Goal: Task Accomplishment & Management: Use online tool/utility

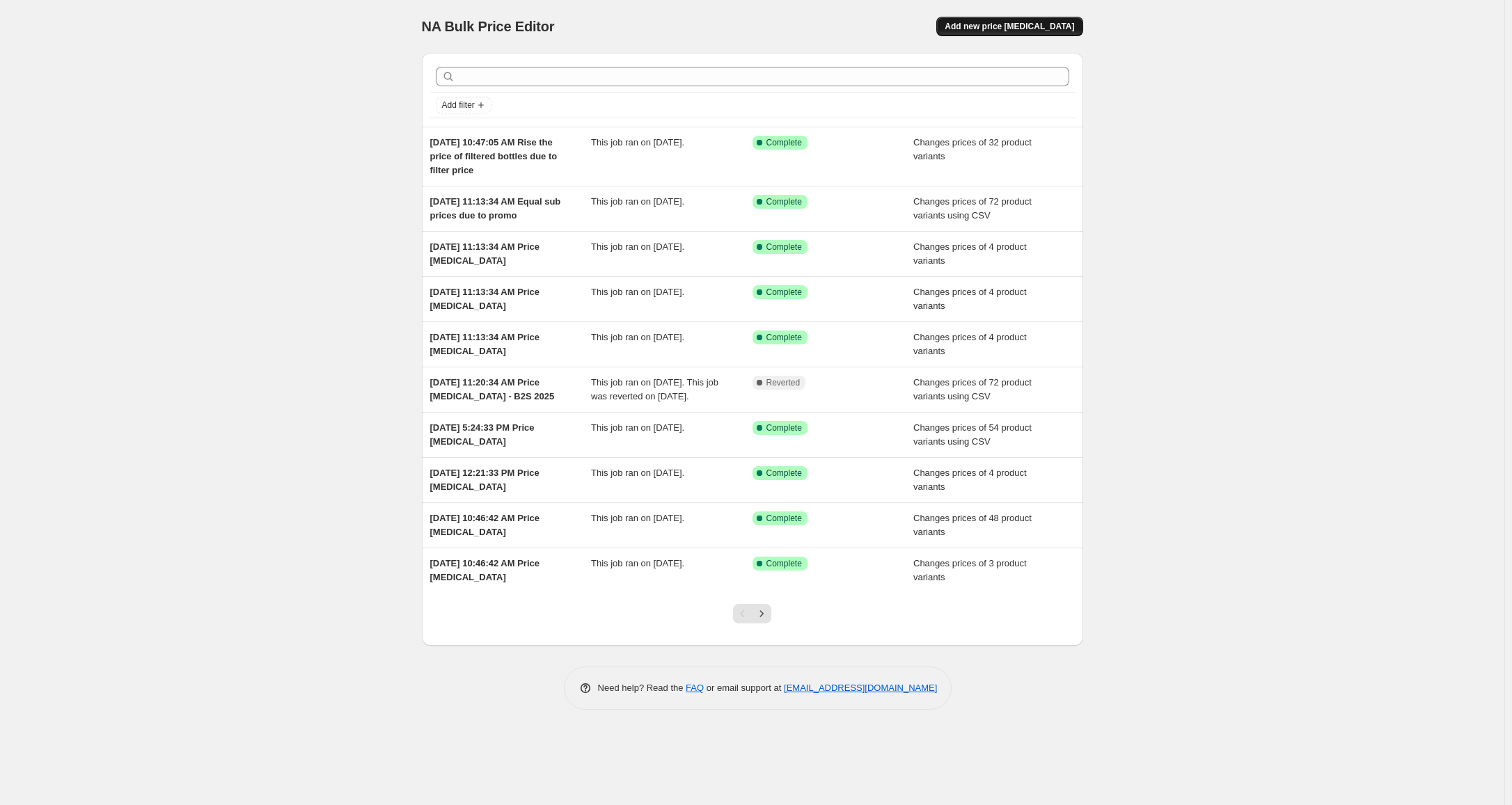
click at [1015, 29] on span "Add new price [MEDICAL_DATA]" at bounding box center [1010, 26] width 130 height 11
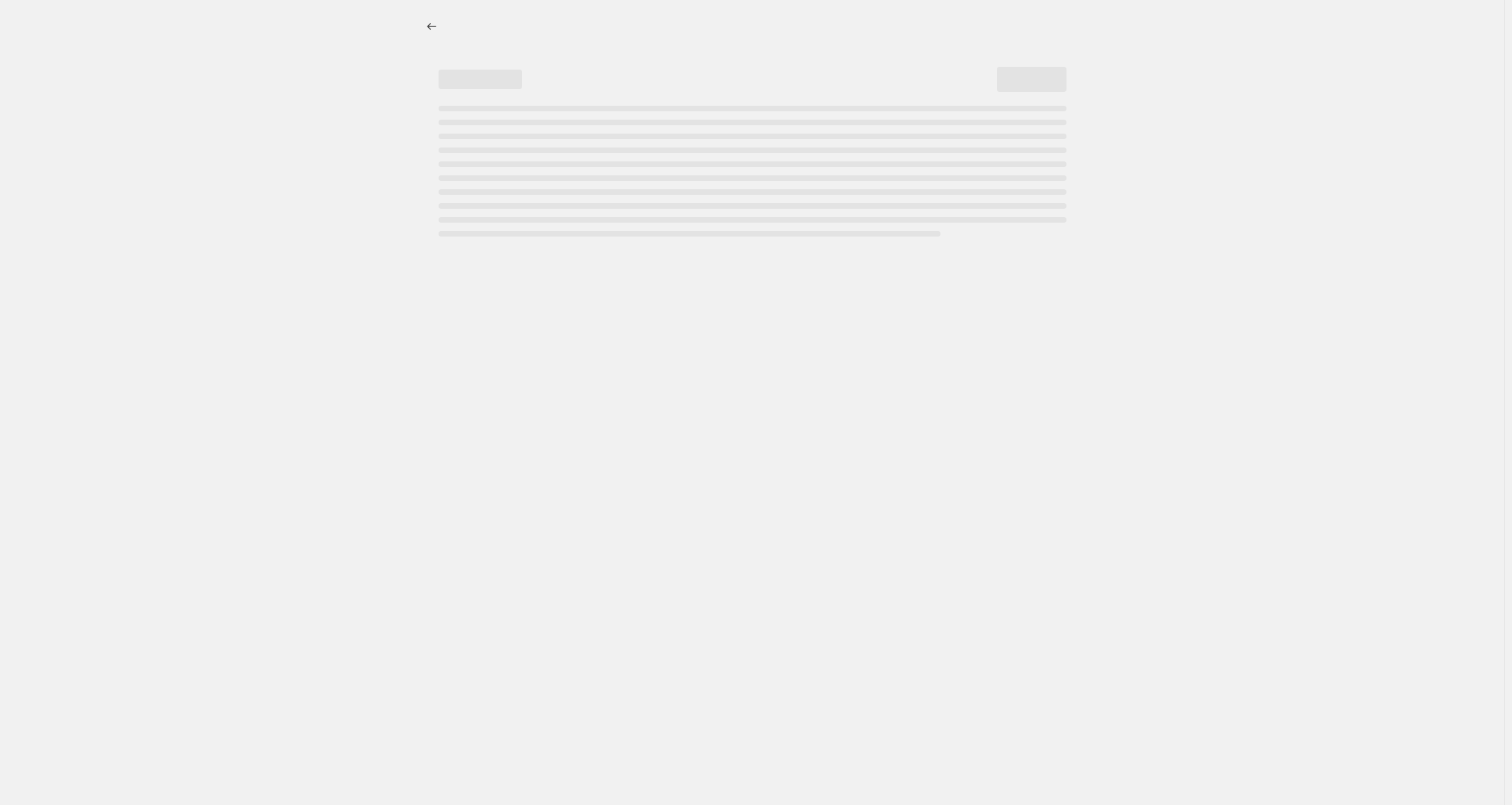
select select "percentage"
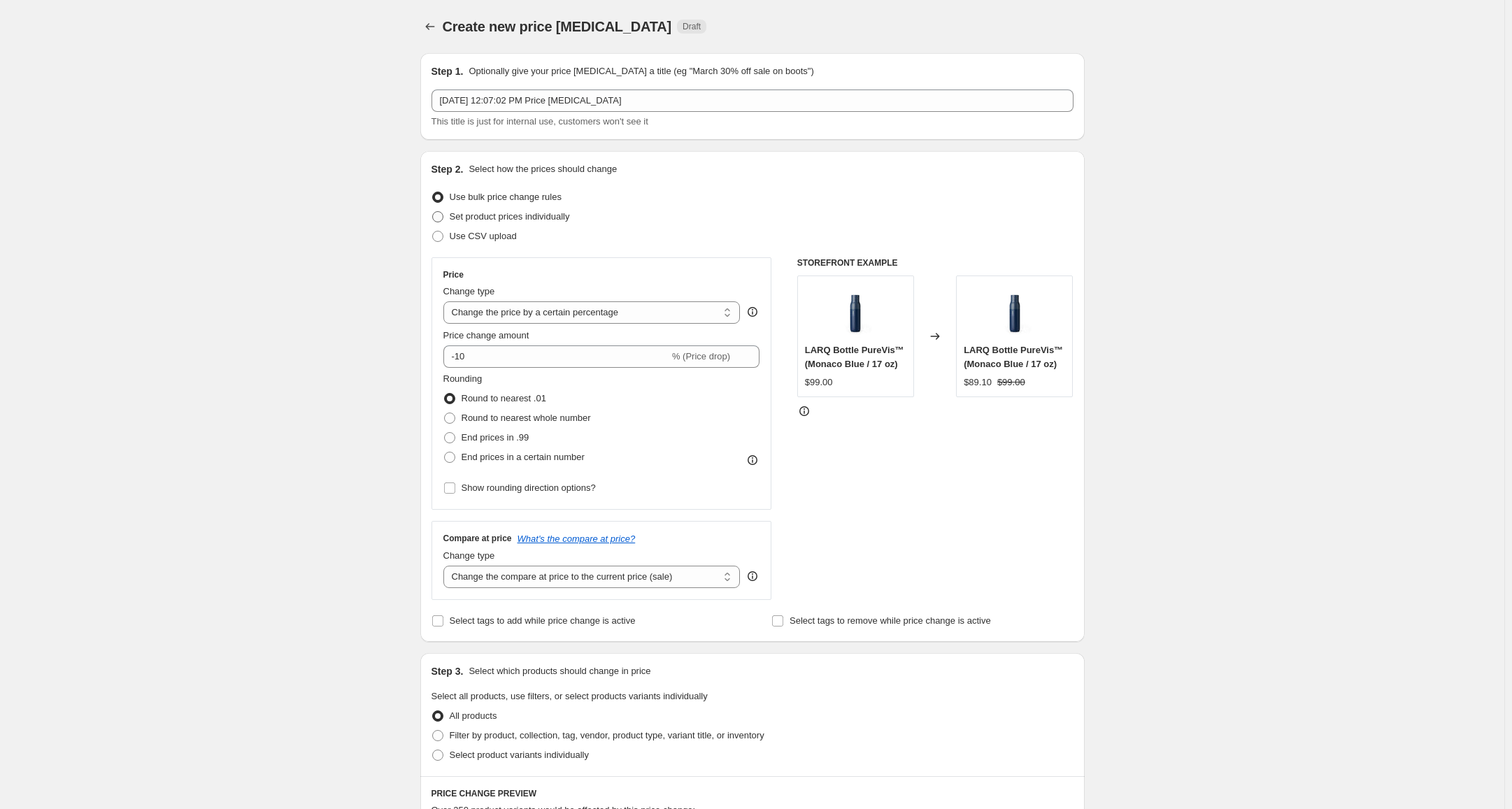
click at [564, 212] on span "Set product prices individually" at bounding box center [509, 216] width 120 height 10
click at [433, 212] on input "Set product prices individually" at bounding box center [432, 211] width 1 height 1
radio input "true"
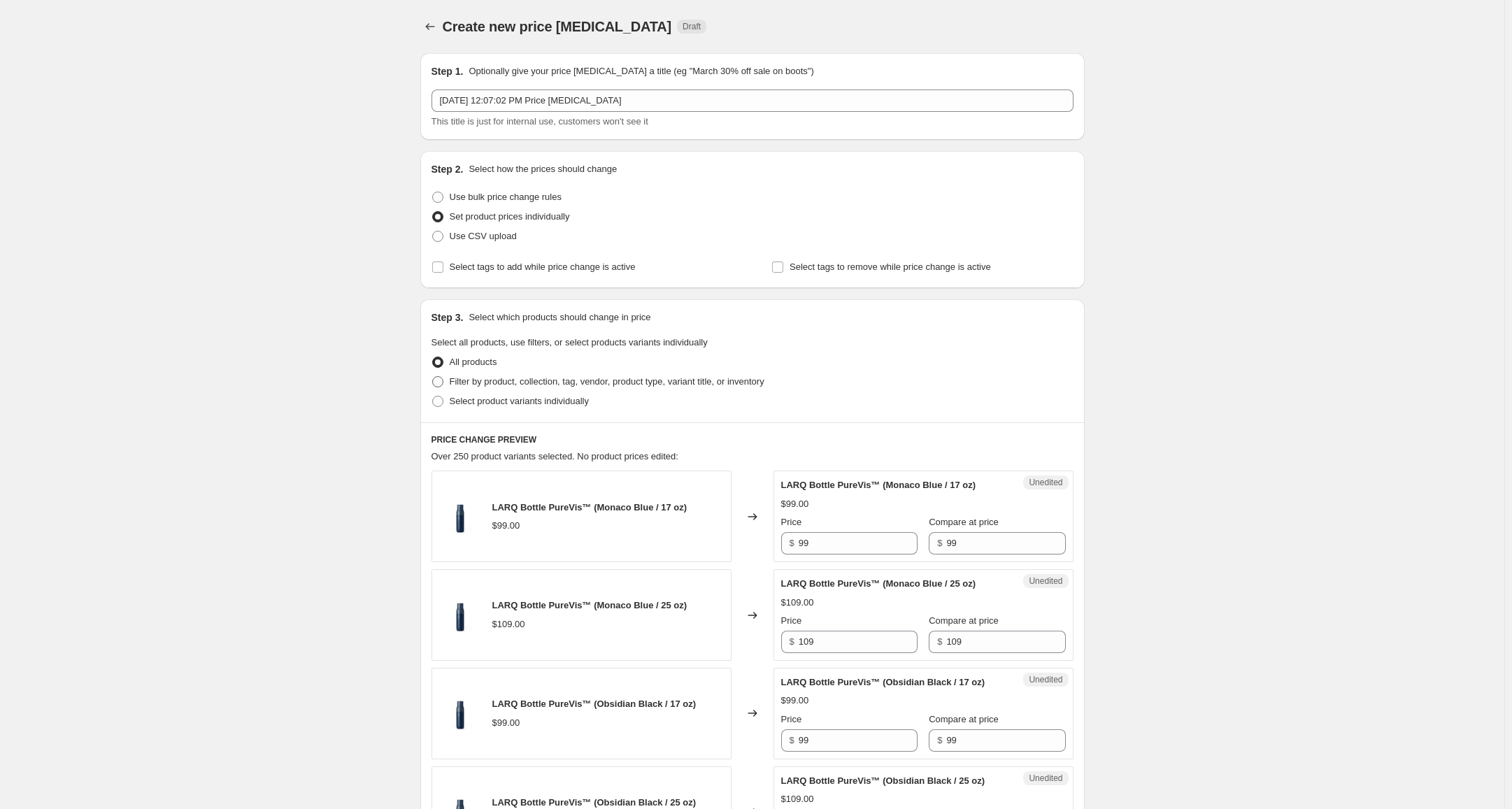
click at [588, 390] on label "Filter by product, collection, tag, vendor, product type, variant title, or inv…" at bounding box center [597, 381] width 333 height 20
click at [433, 377] on input "Filter by product, collection, tag, vendor, product type, variant title, or inv…" at bounding box center [432, 377] width 1 height 1
radio input "true"
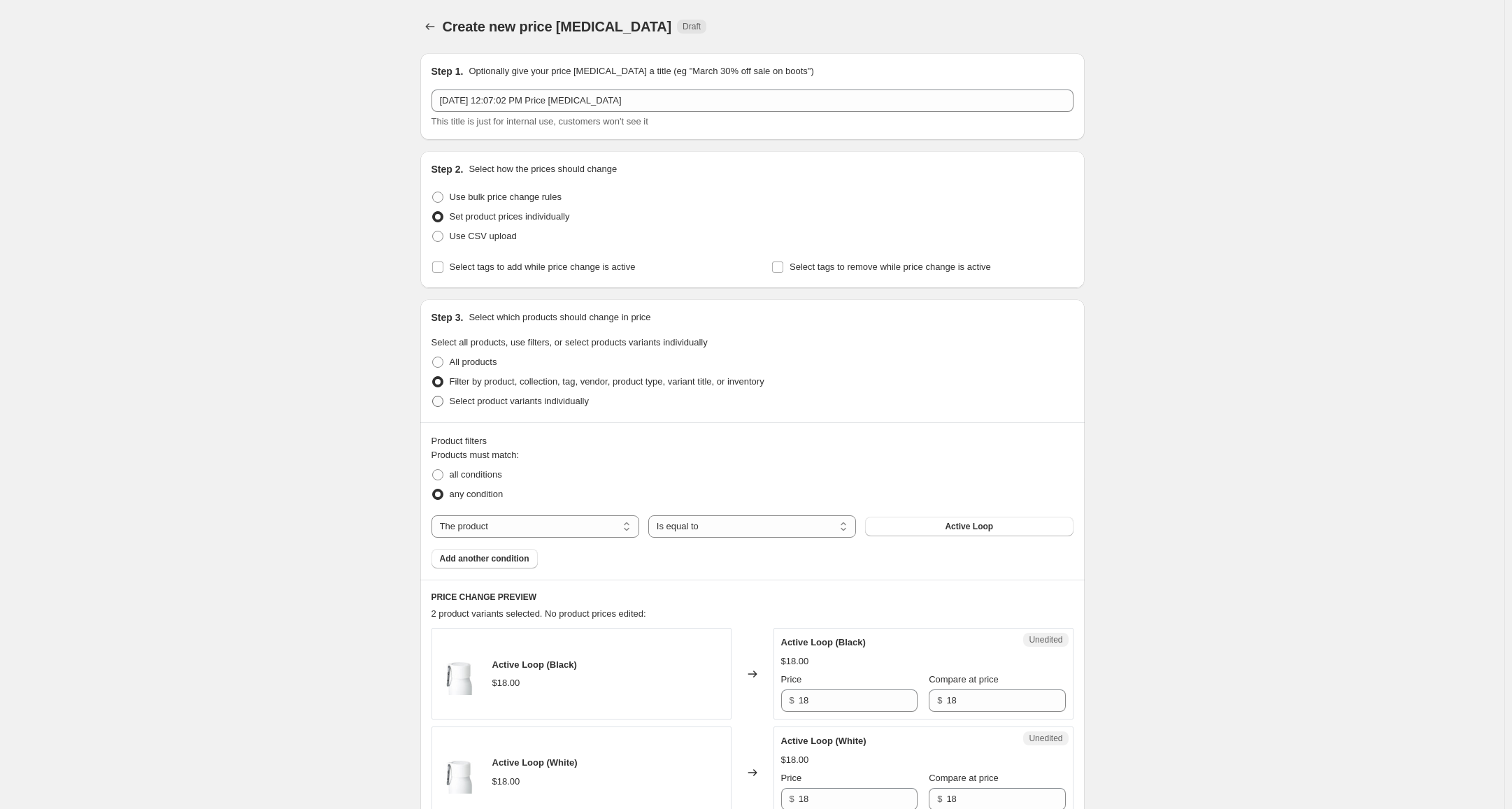
click at [568, 404] on span "Select product variants individually" at bounding box center [518, 400] width 139 height 10
click at [433, 396] on input "Select product variants individually" at bounding box center [432, 396] width 1 height 1
radio input "true"
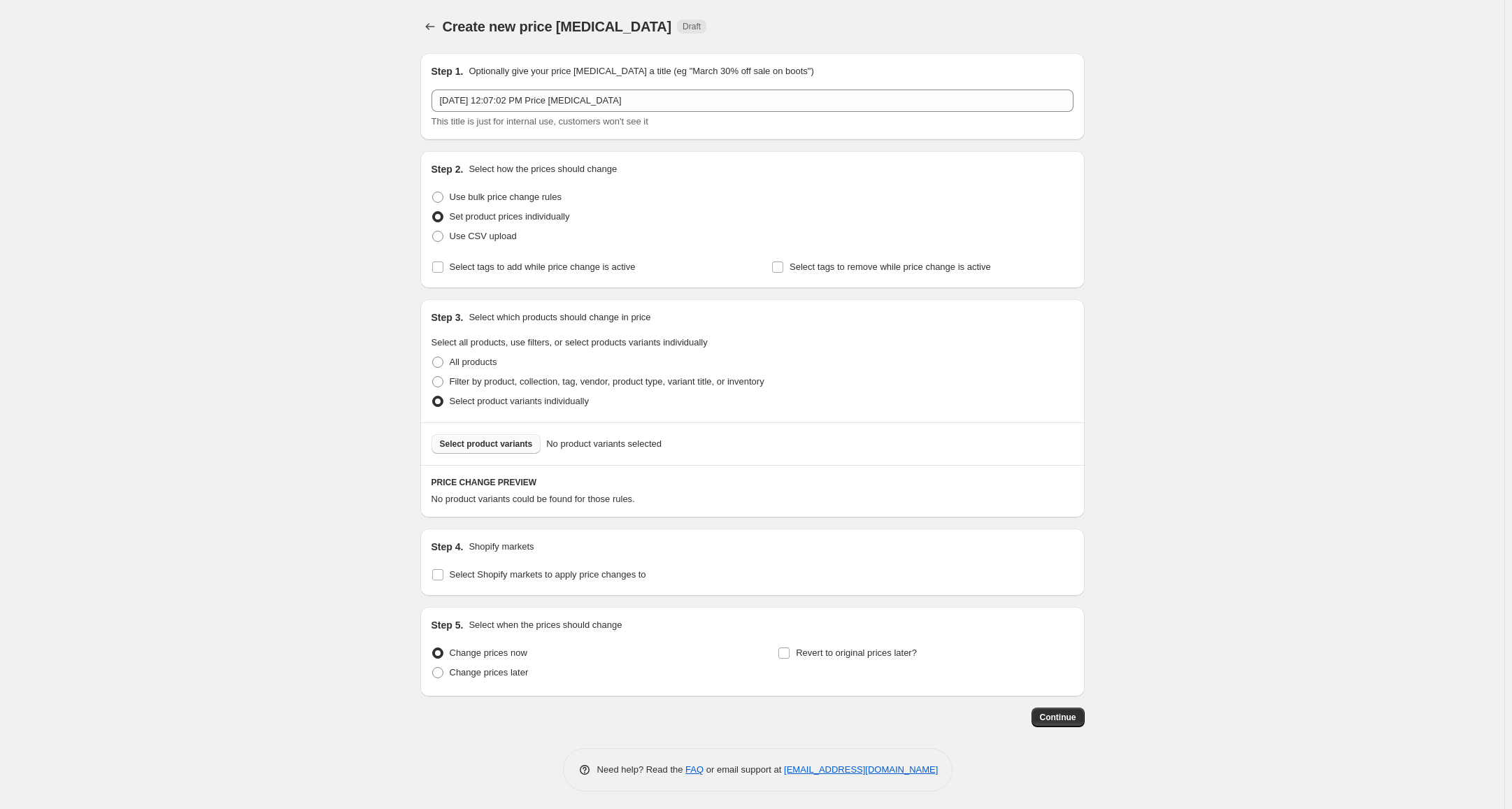
click at [512, 439] on button "Select product variants" at bounding box center [486, 444] width 109 height 20
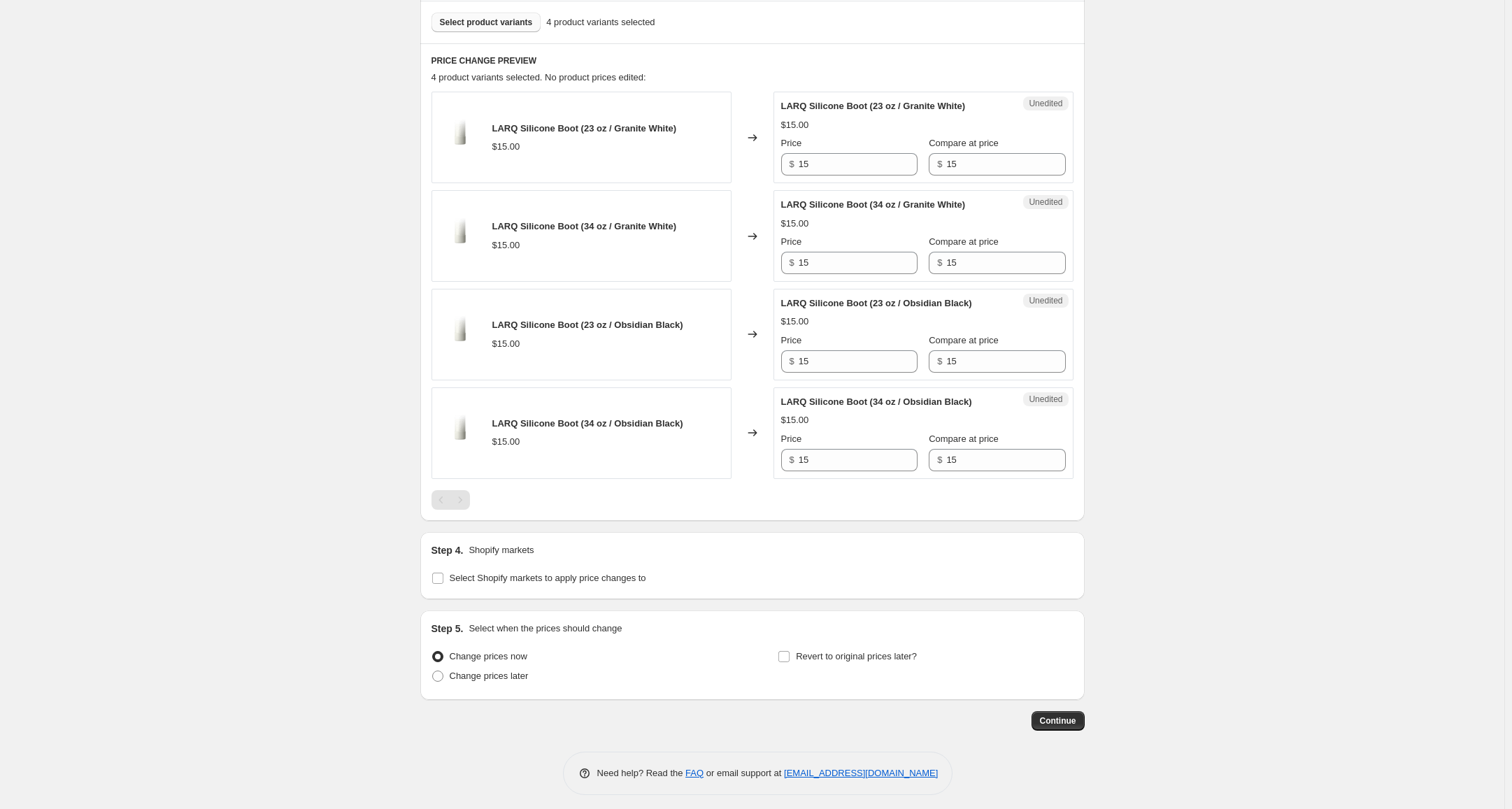
scroll to position [429, 0]
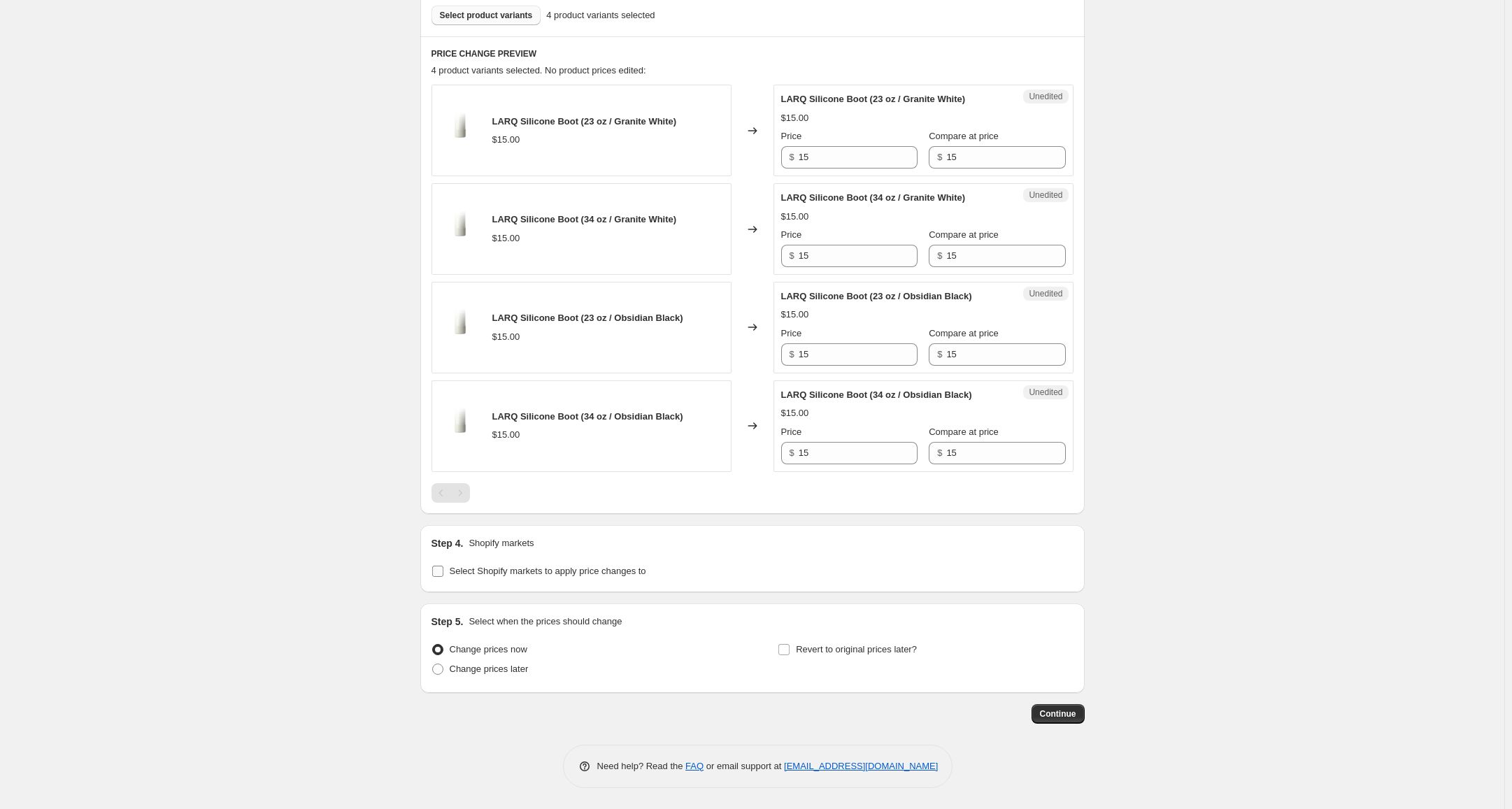
click at [580, 573] on span "Select Shopify markets to apply price changes to" at bounding box center [547, 570] width 196 height 10
click at [444, 573] on input "Select Shopify markets to apply price changes to" at bounding box center [438, 571] width 11 height 11
checkbox input "true"
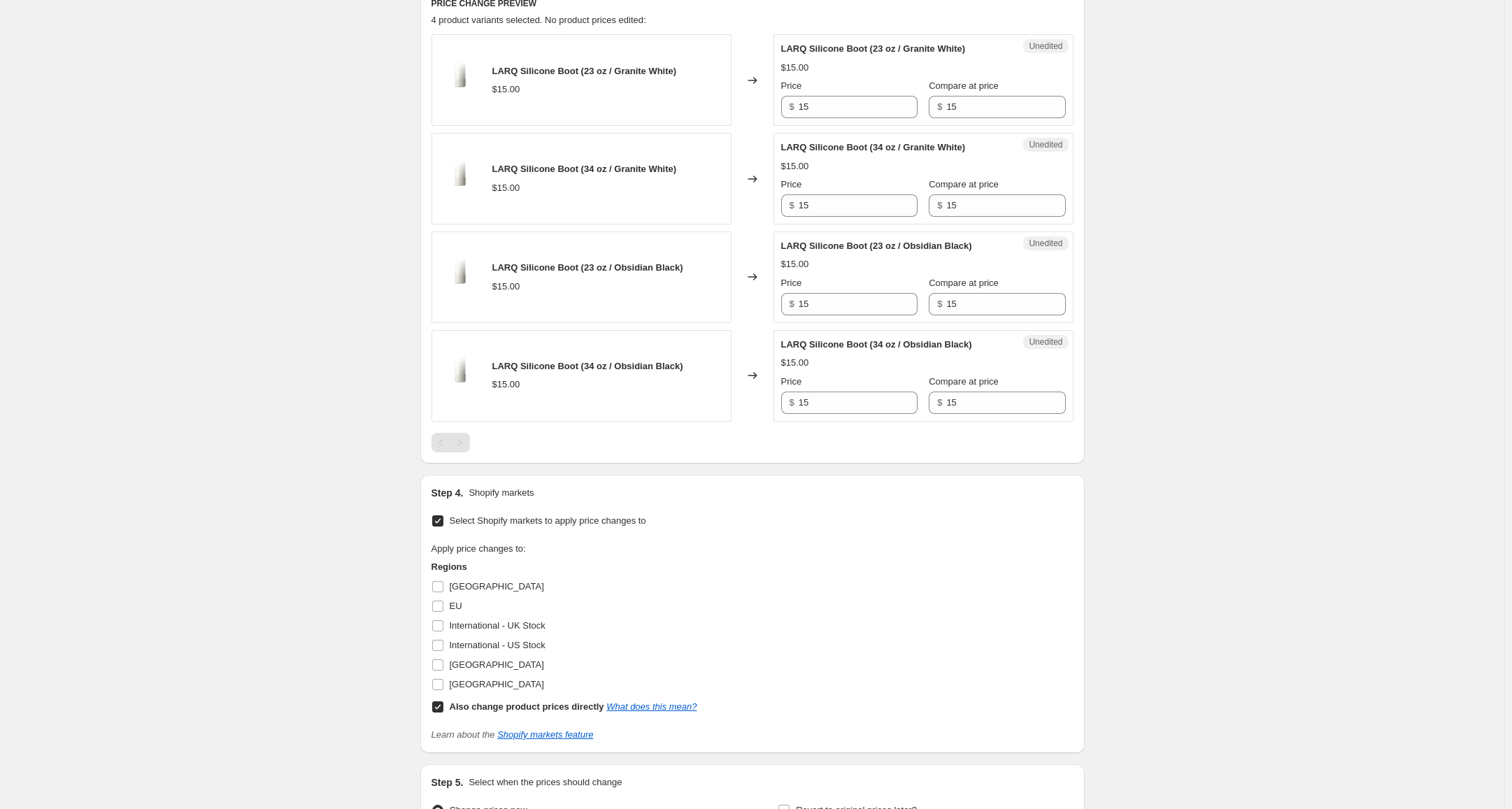
scroll to position [639, 0]
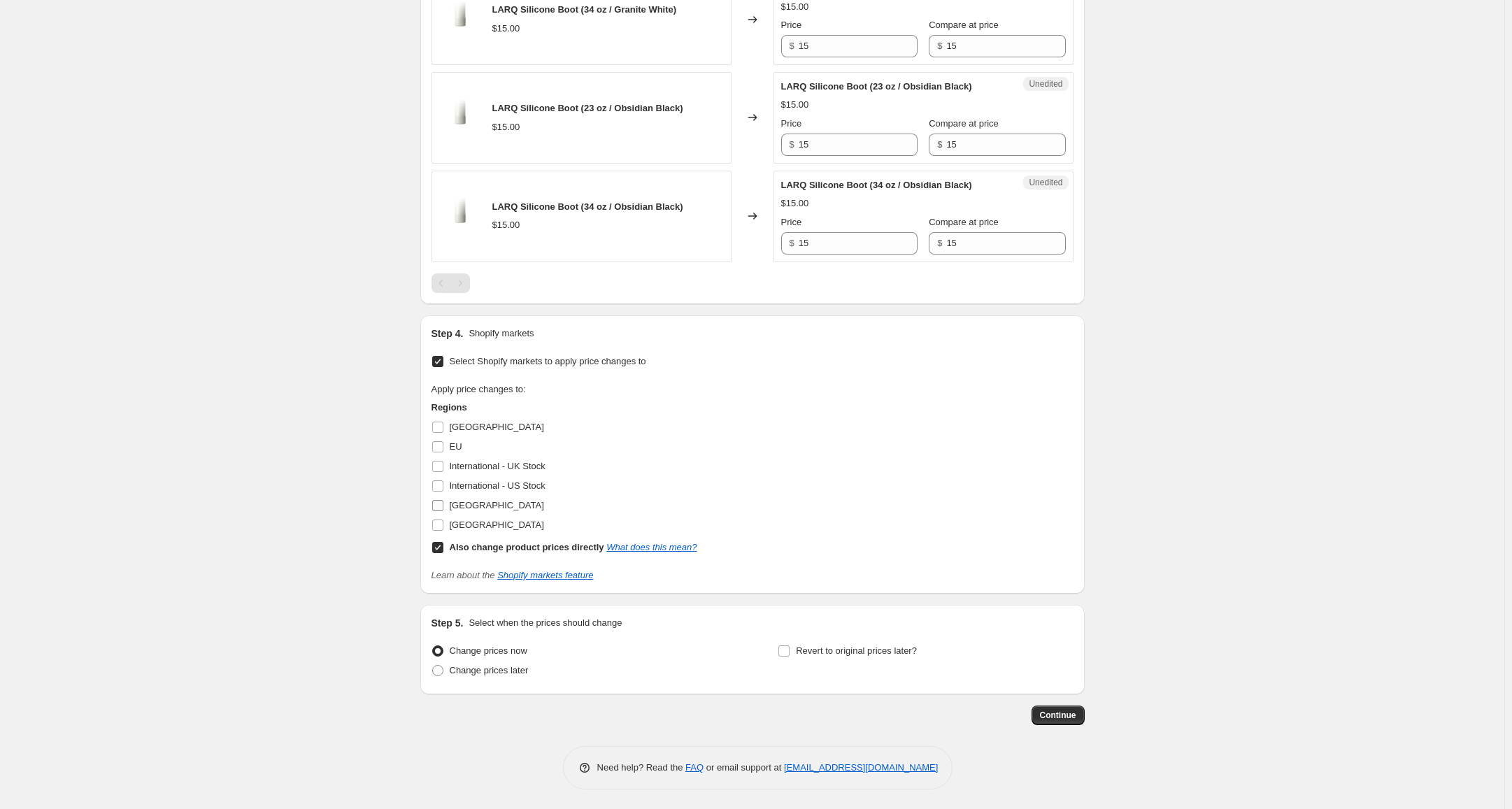
click at [501, 504] on span "United Kingdom" at bounding box center [496, 505] width 94 height 10
click at [444, 504] on input "United Kingdom" at bounding box center [438, 506] width 11 height 11
checkbox input "true"
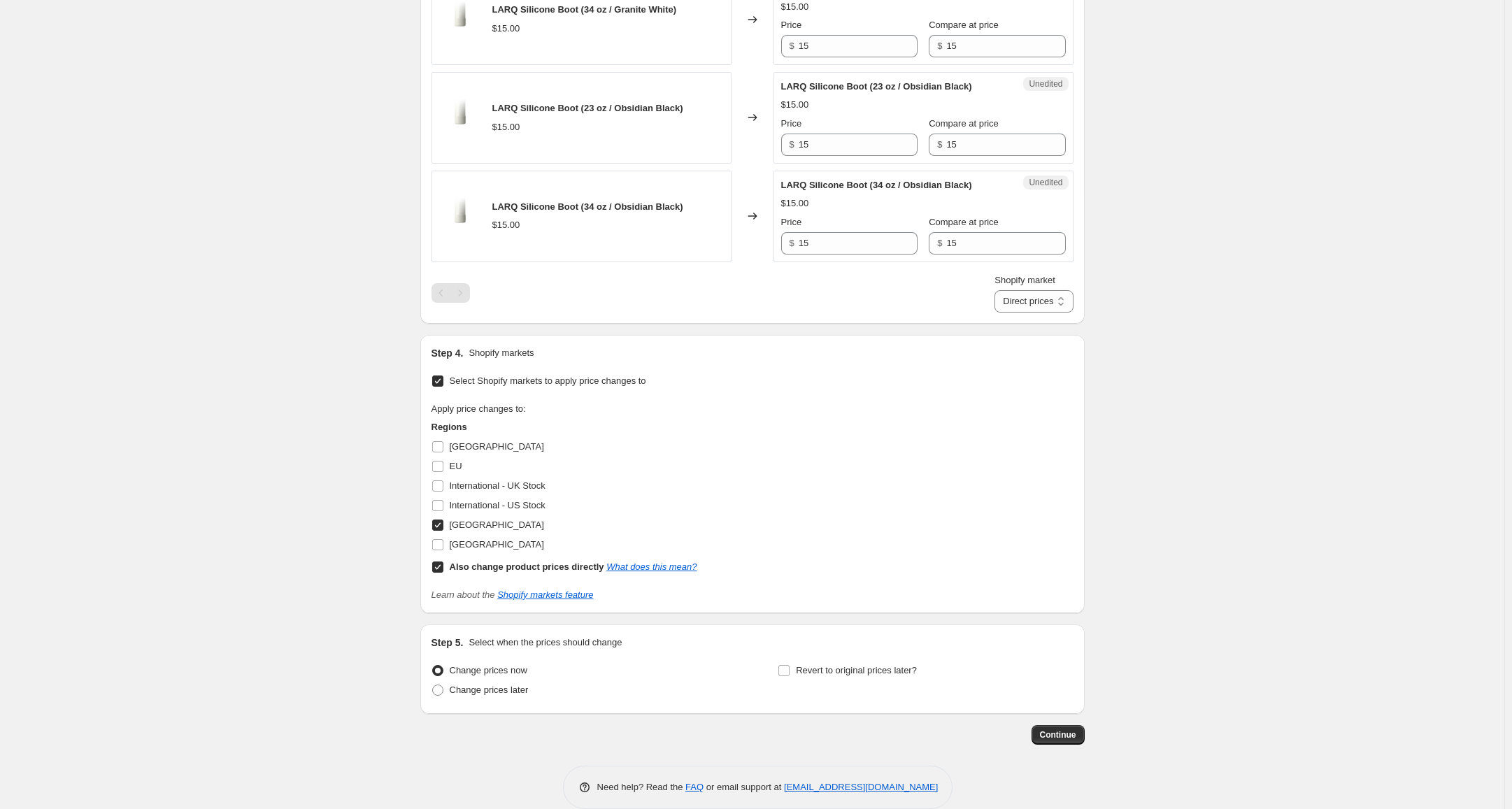
click at [440, 568] on input "Also change product prices directly What does this mean?" at bounding box center [438, 567] width 11 height 11
checkbox input "false"
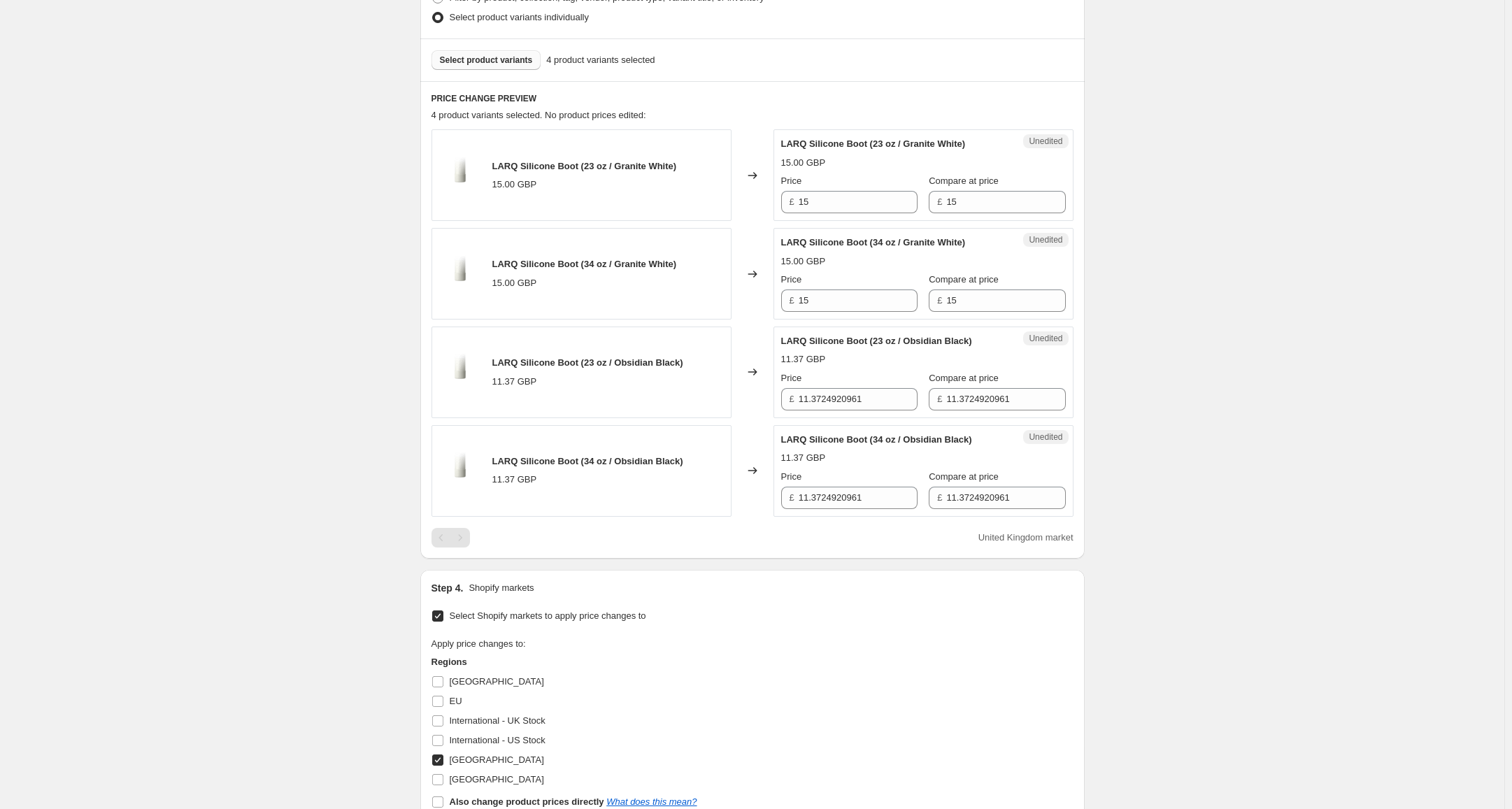
scroll to position [359, 0]
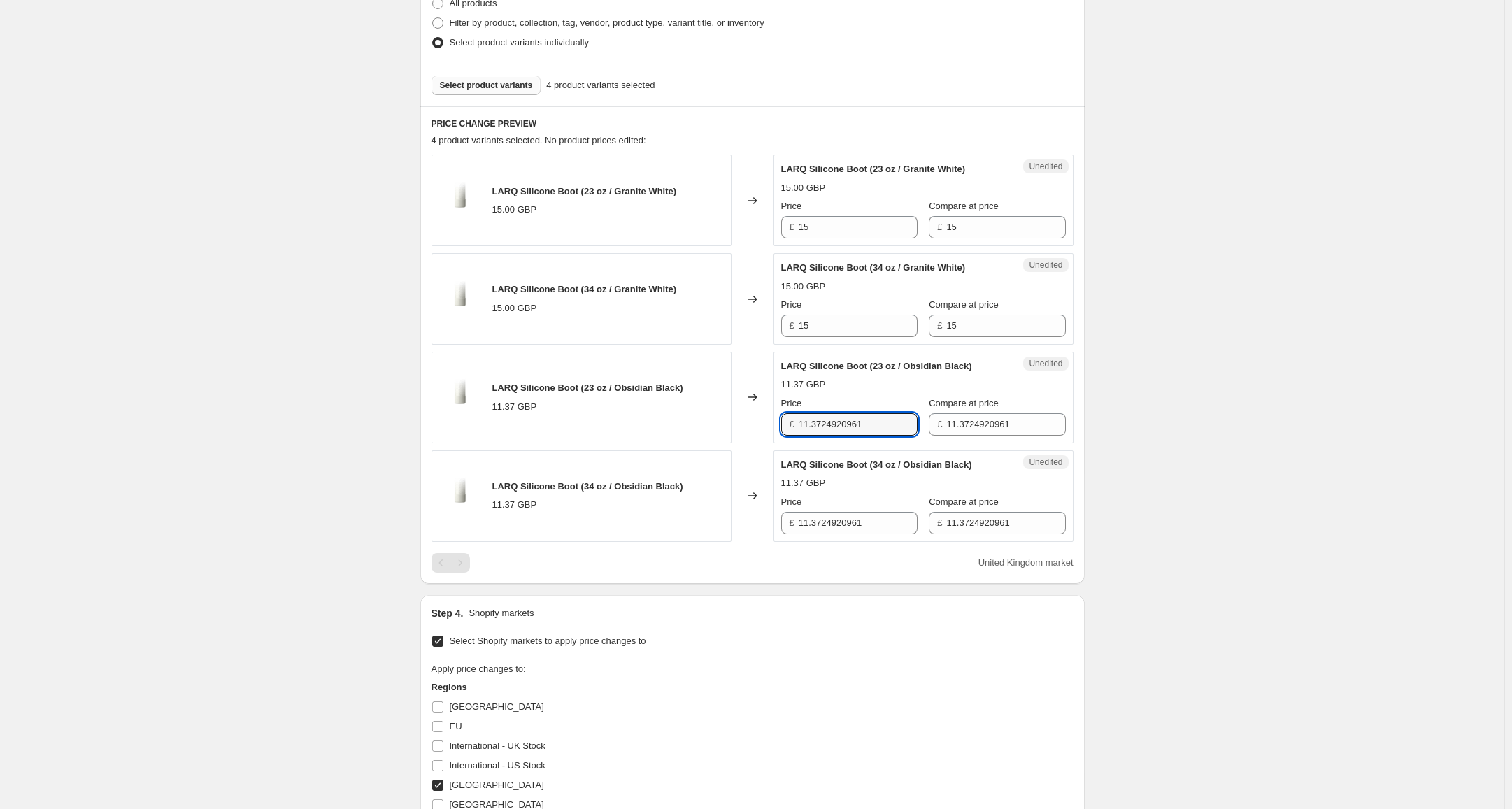
drag, startPoint x: 879, startPoint y: 428, endPoint x: 773, endPoint y: 415, distance: 106.8
click at [773, 415] on div "LARQ Silicone Boot (23 oz / Obsidian Black) 11.37 GBP Changed to Unedited LARQ …" at bounding box center [752, 397] width 642 height 92
type input "15"
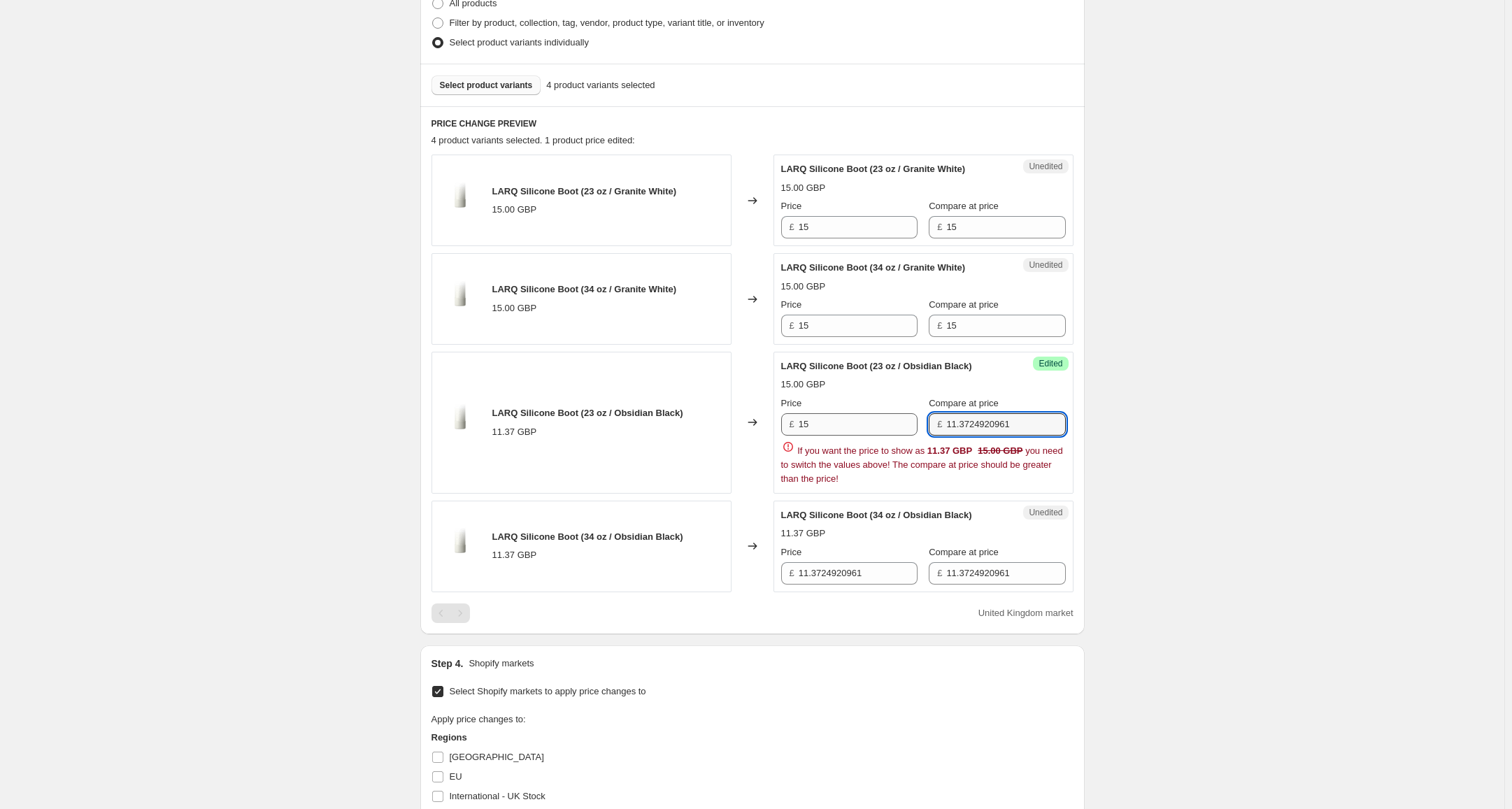
drag, startPoint x: 998, startPoint y: 419, endPoint x: 902, endPoint y: 416, distance: 96.0
click at [902, 416] on div "Price £ 15 Compare at price £ 11.3724920961" at bounding box center [924, 415] width 285 height 39
drag, startPoint x: 1036, startPoint y: 430, endPoint x: 885, endPoint y: 422, distance: 151.2
click at [885, 422] on div "Price £ 15 Compare at price £ 11.3724920961" at bounding box center [924, 415] width 285 height 39
type input "15"
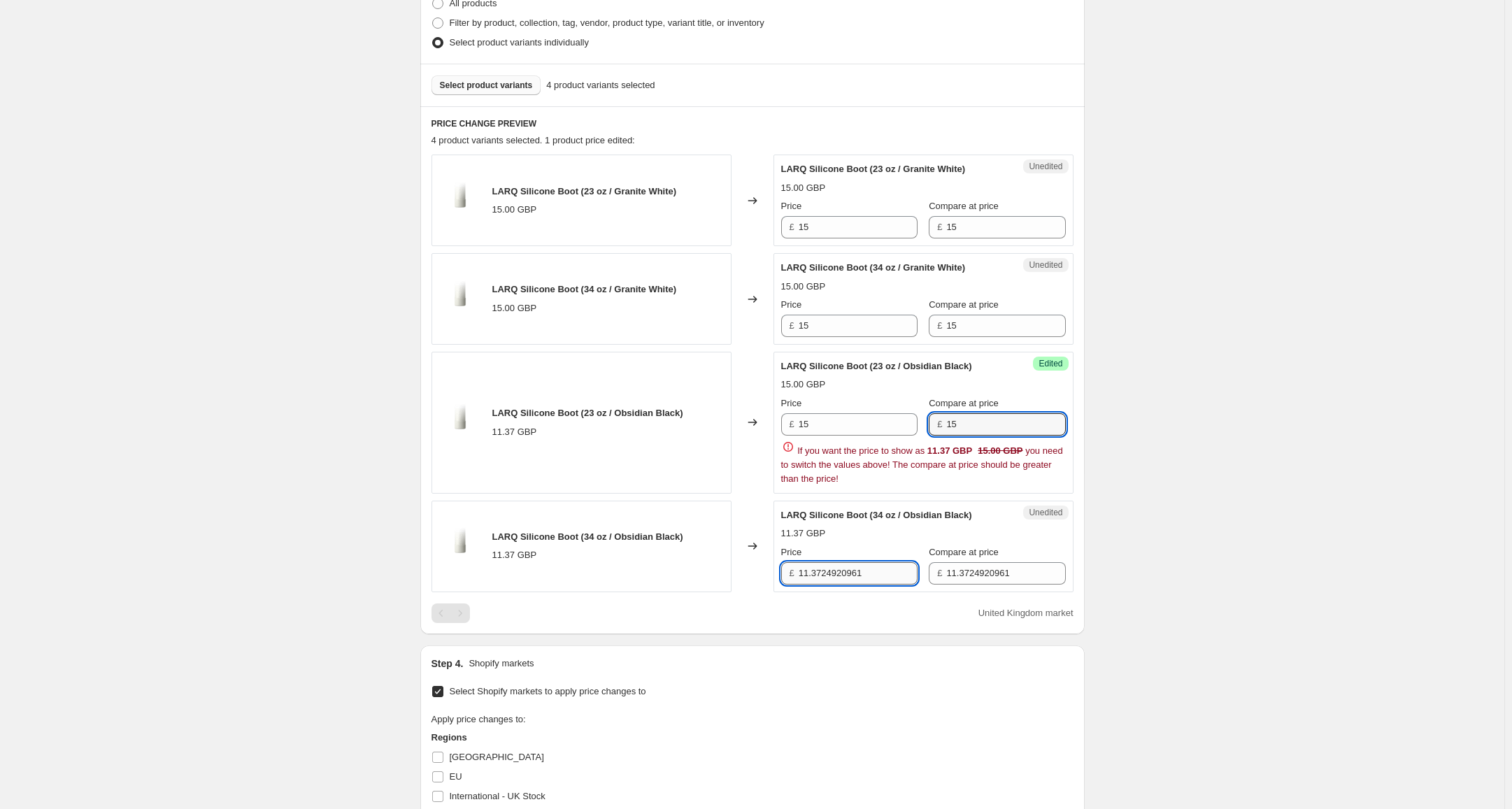
click at [862, 583] on div "PRICE CHANGE PREVIEW 4 product variants selected. 1 product price edited: LARQ …" at bounding box center [752, 370] width 664 height 528
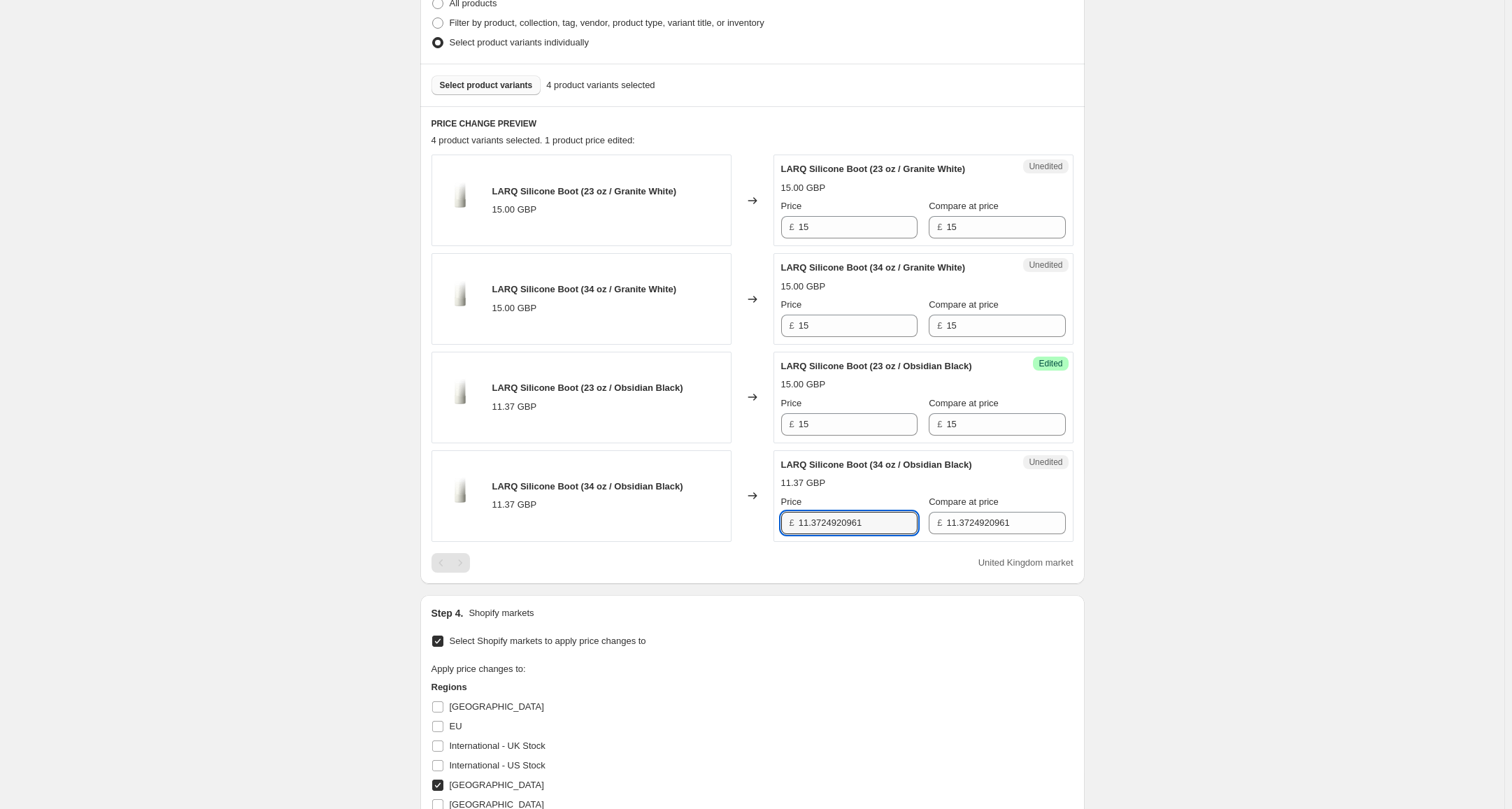
drag, startPoint x: 872, startPoint y: 524, endPoint x: 723, endPoint y: 511, distance: 149.6
click at [724, 511] on div "LARQ Silicone Boot (34 oz / Obsidian Black) 11.37 GBP Changed to Unedited LARQ …" at bounding box center [752, 496] width 642 height 92
type input "15"
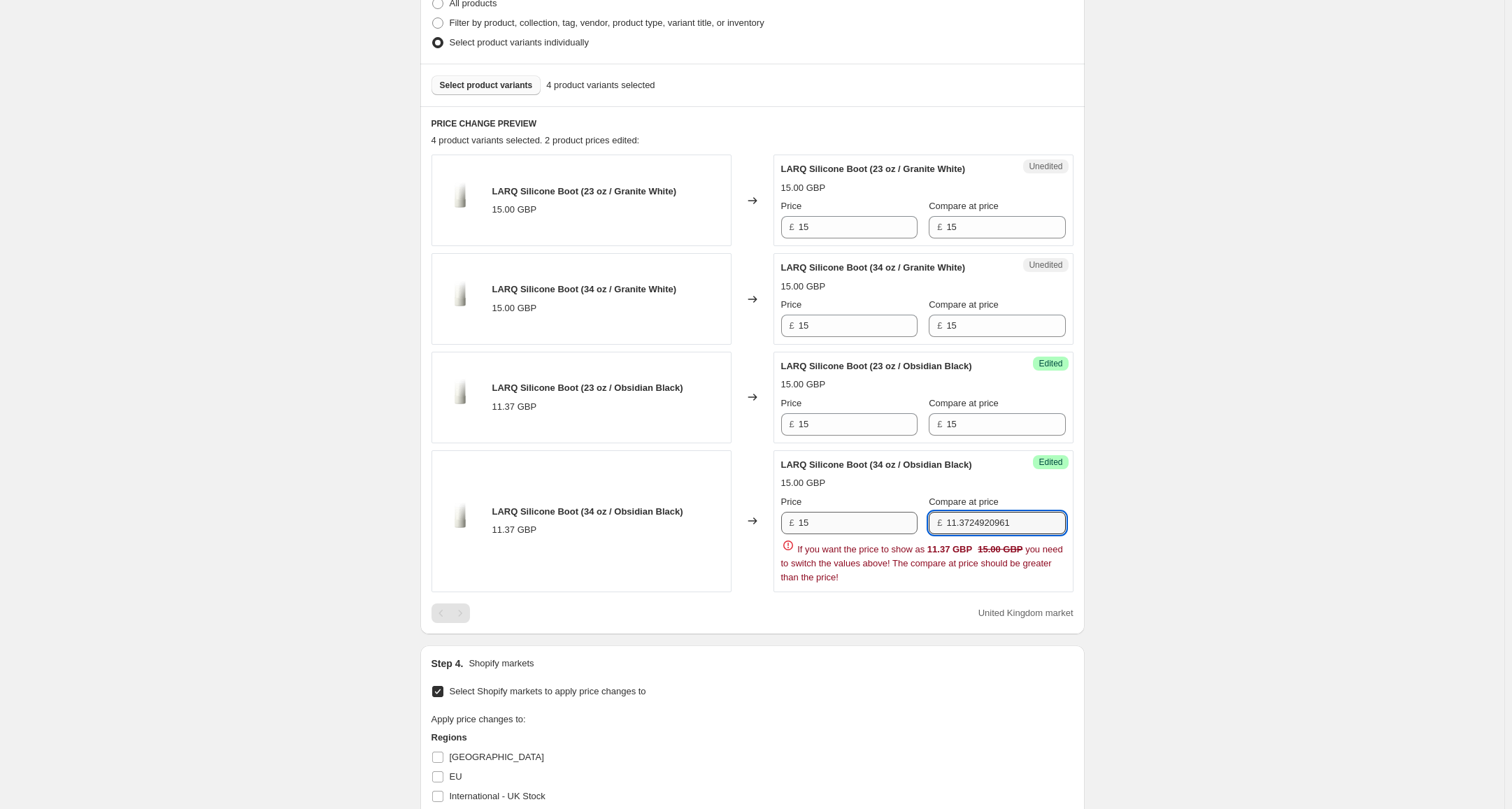
drag, startPoint x: 1022, startPoint y: 522, endPoint x: 902, endPoint y: 512, distance: 120.4
click at [882, 512] on div "Price £ 15 Compare at price £ 11.3724920961" at bounding box center [924, 514] width 285 height 39
type input "15"
click at [1188, 526] on div "Create new price change job. This page is ready Create new price change job Dra…" at bounding box center [752, 391] width 1504 height 1500
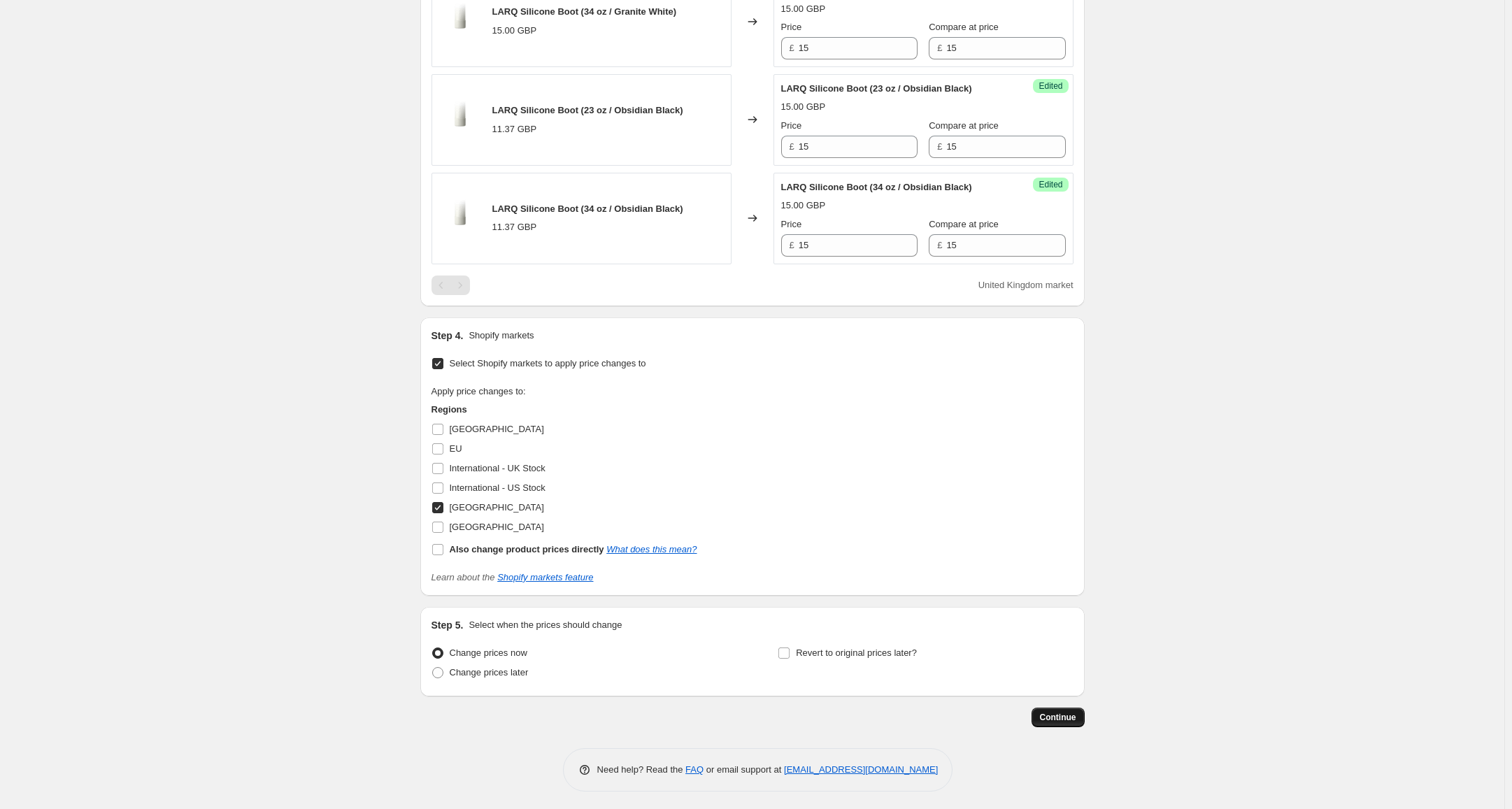
scroll to position [640, 0]
click at [1070, 710] on span "Continue" at bounding box center [1058, 715] width 37 height 11
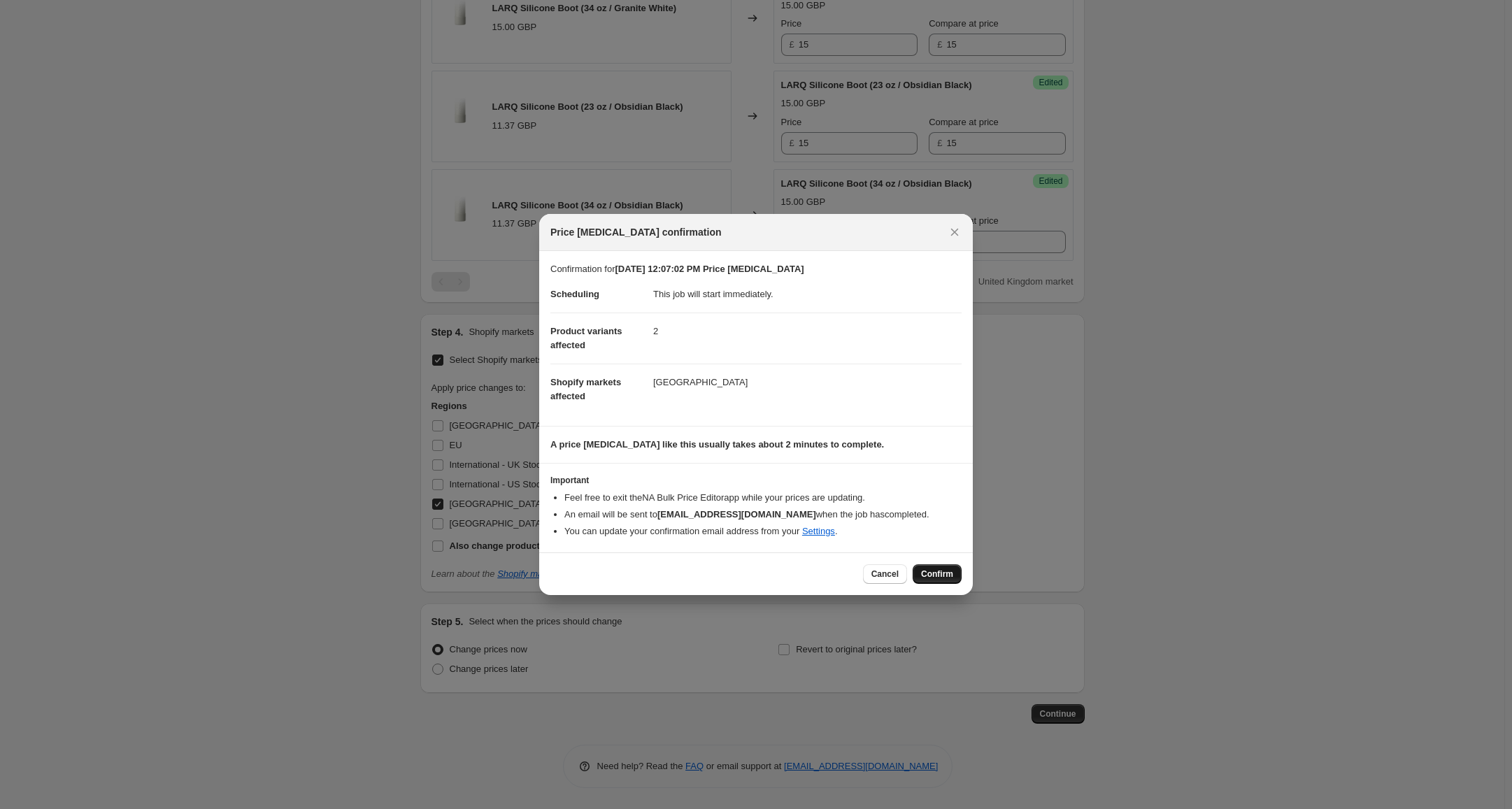
click at [949, 578] on span "Confirm" at bounding box center [937, 574] width 32 height 11
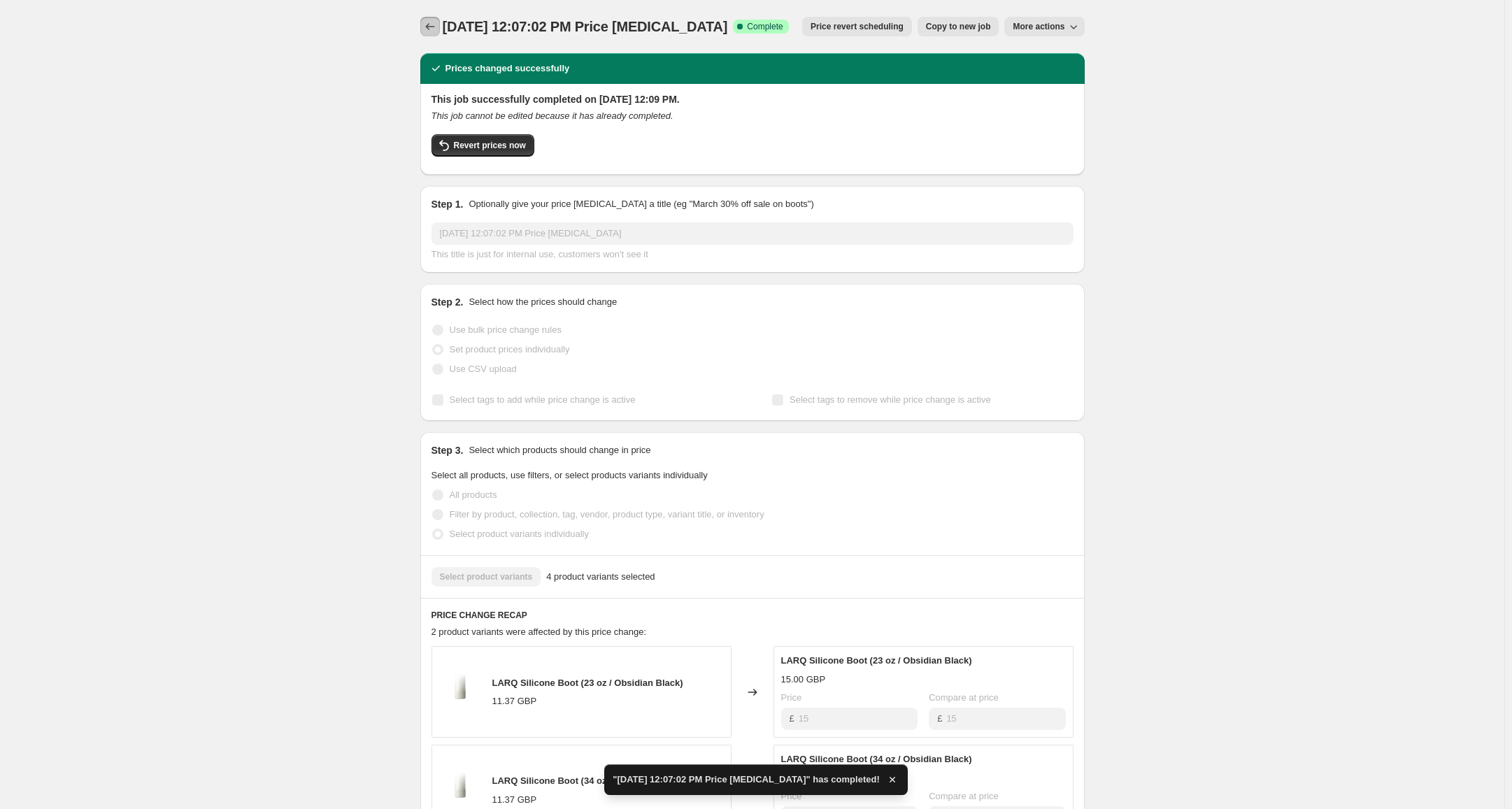
click at [434, 25] on icon "Price change jobs" at bounding box center [429, 26] width 14 height 14
